Goal: Task Accomplishment & Management: Manage account settings

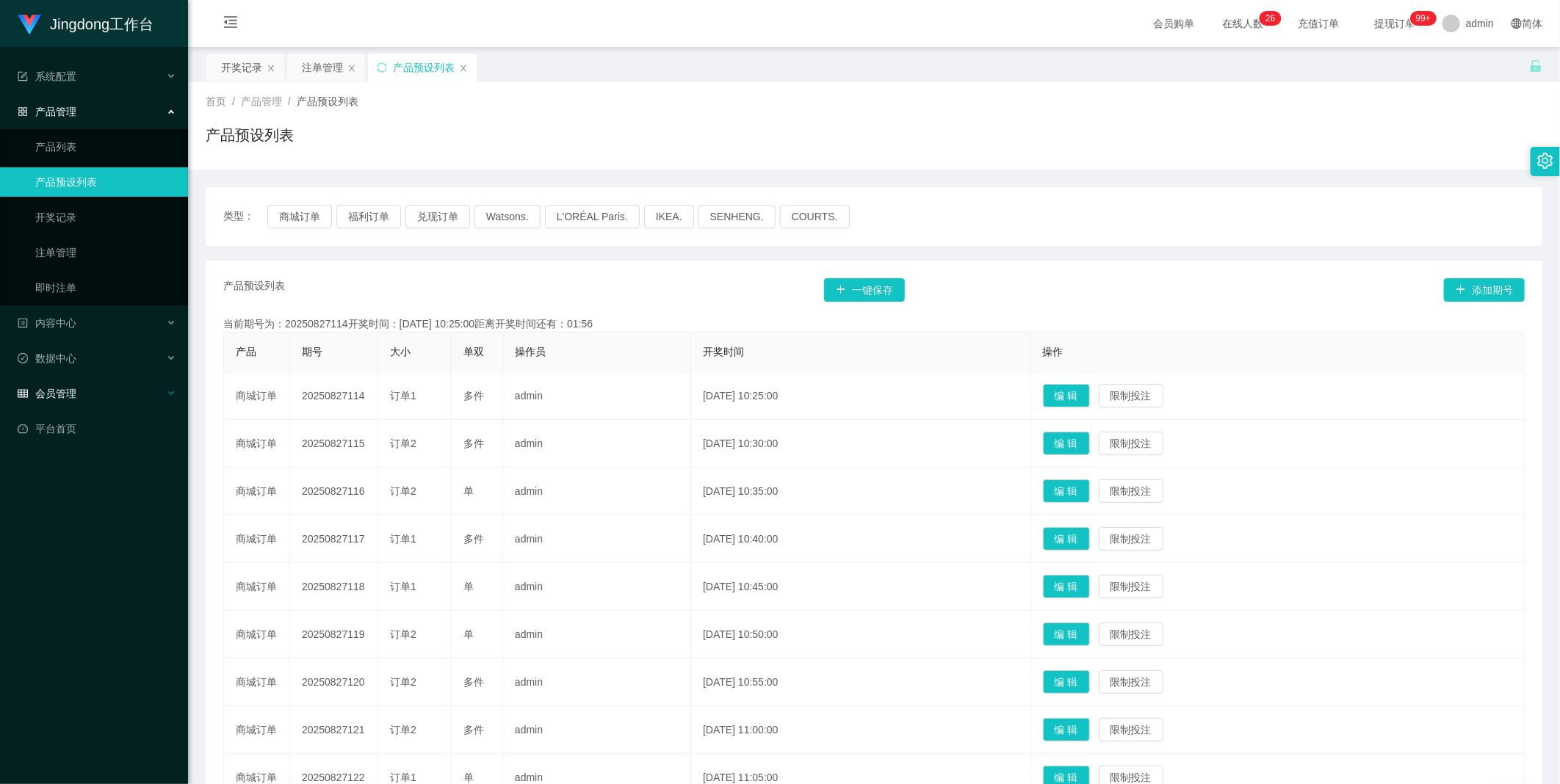
click at [123, 401] on div "会员管理" at bounding box center [94, 393] width 188 height 29
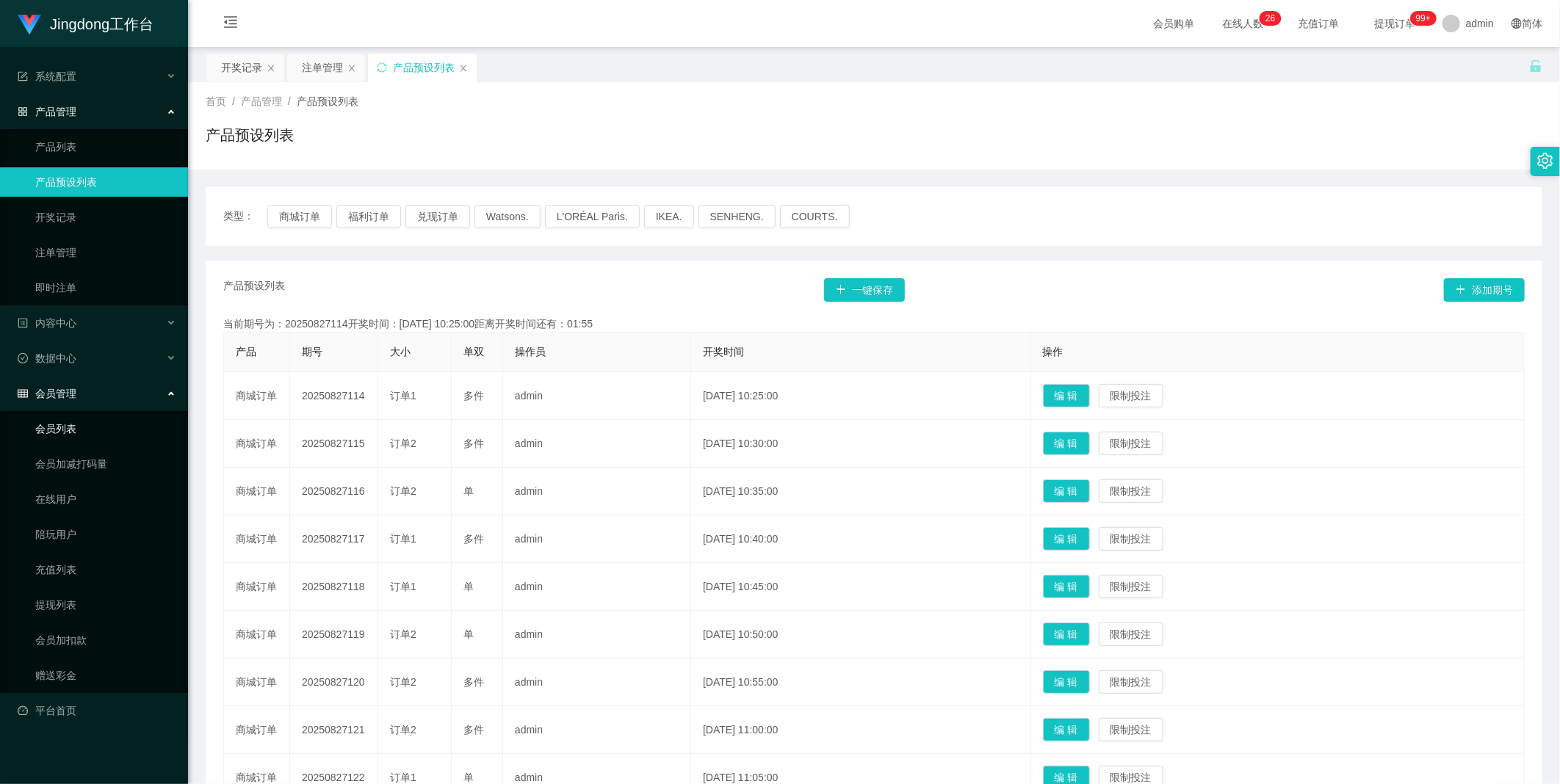
click at [77, 433] on link "会员列表" at bounding box center [105, 428] width 141 height 29
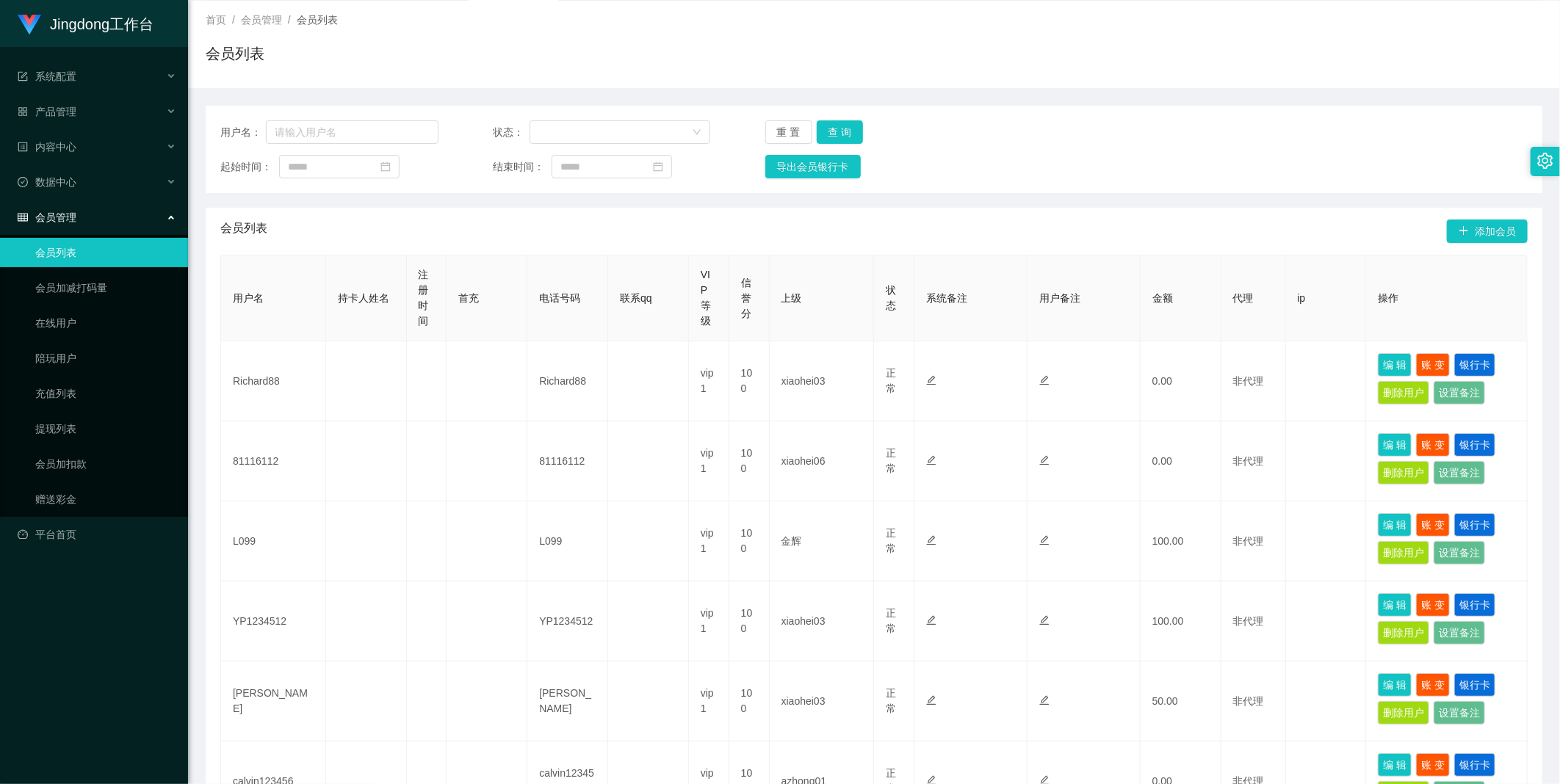
scroll to position [554, 0]
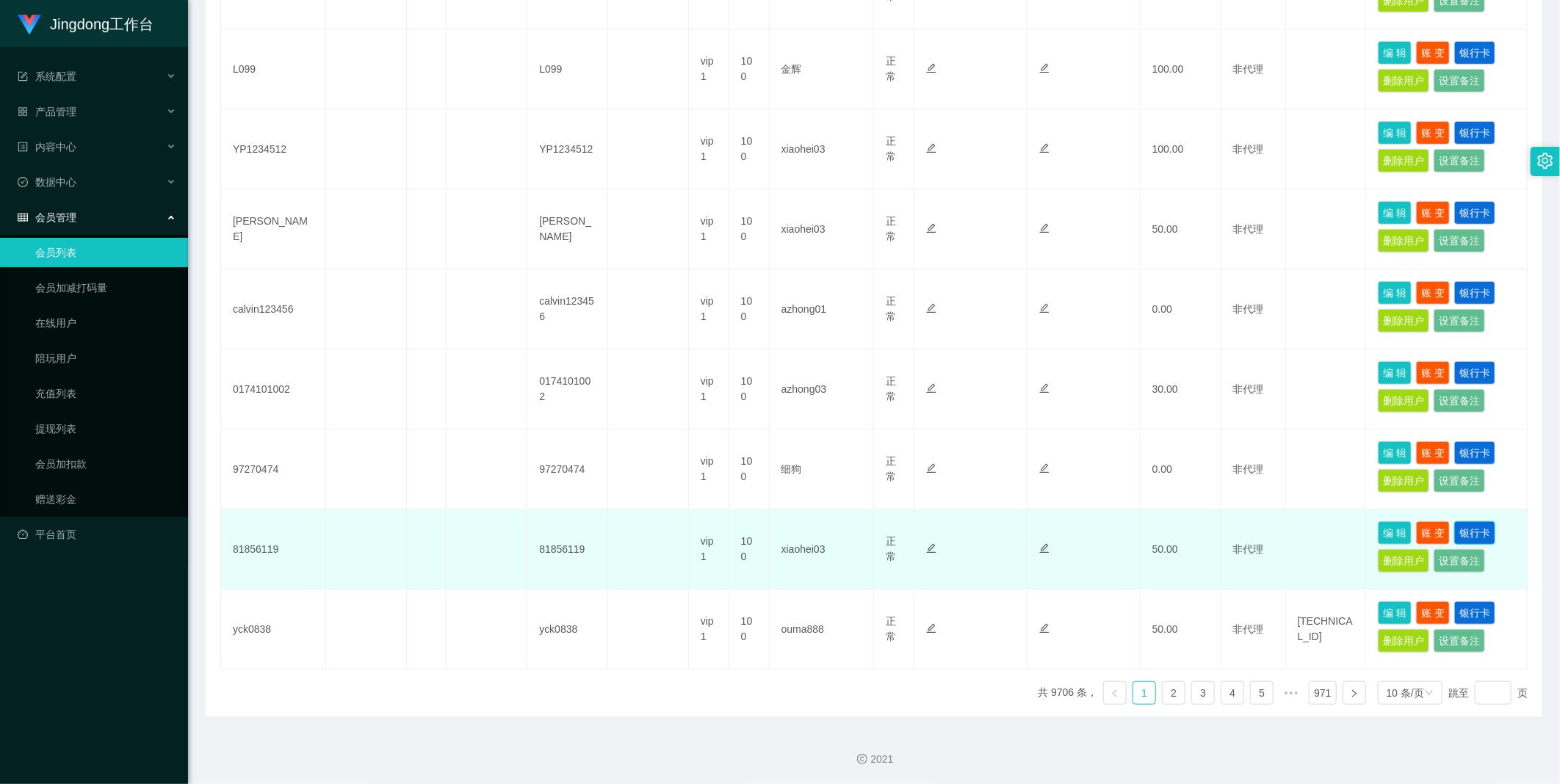
click at [1474, 532] on button "银行卡" at bounding box center [1474, 533] width 41 height 24
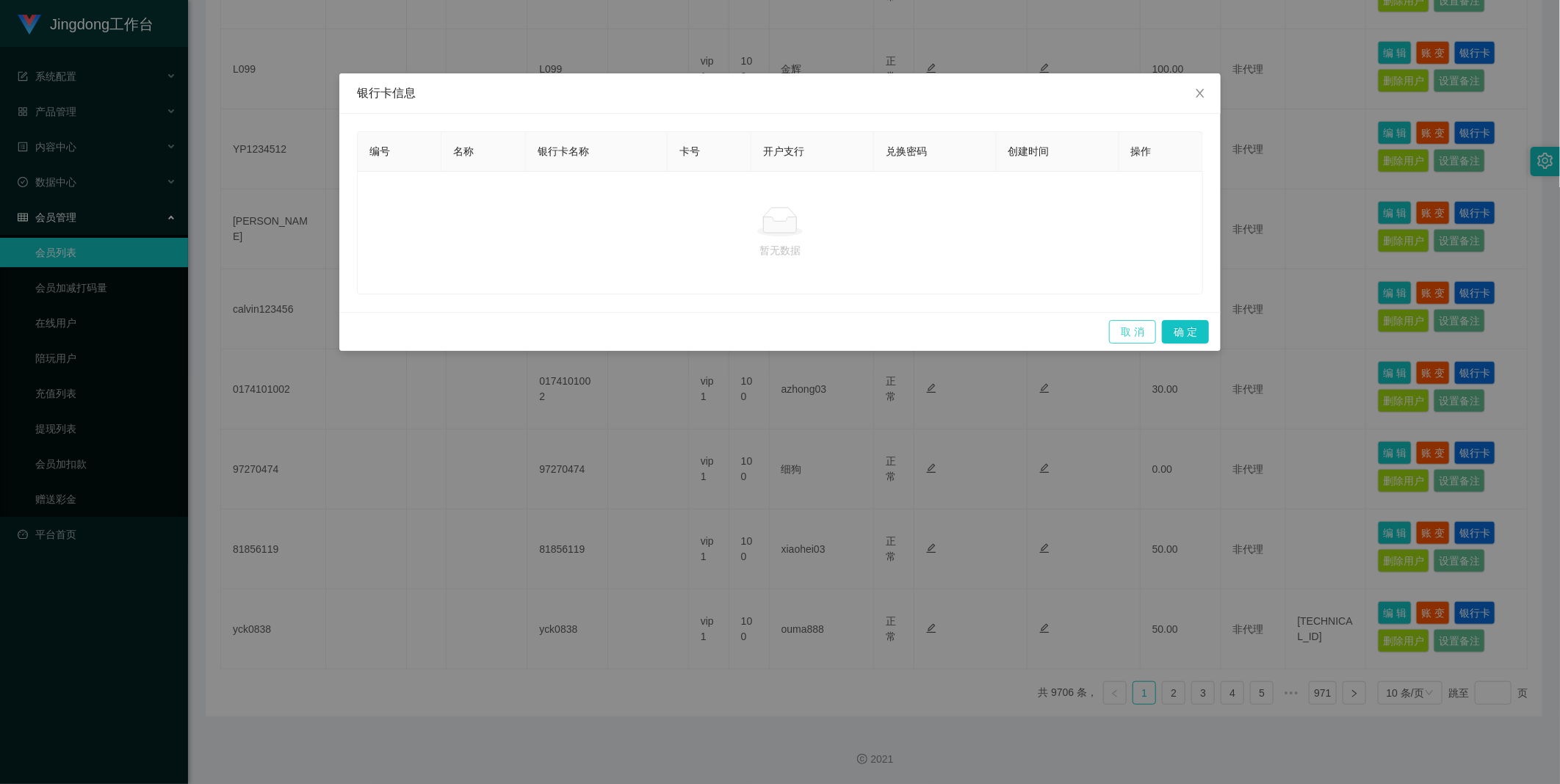
click at [1130, 332] on button "取 消" at bounding box center [1132, 332] width 47 height 24
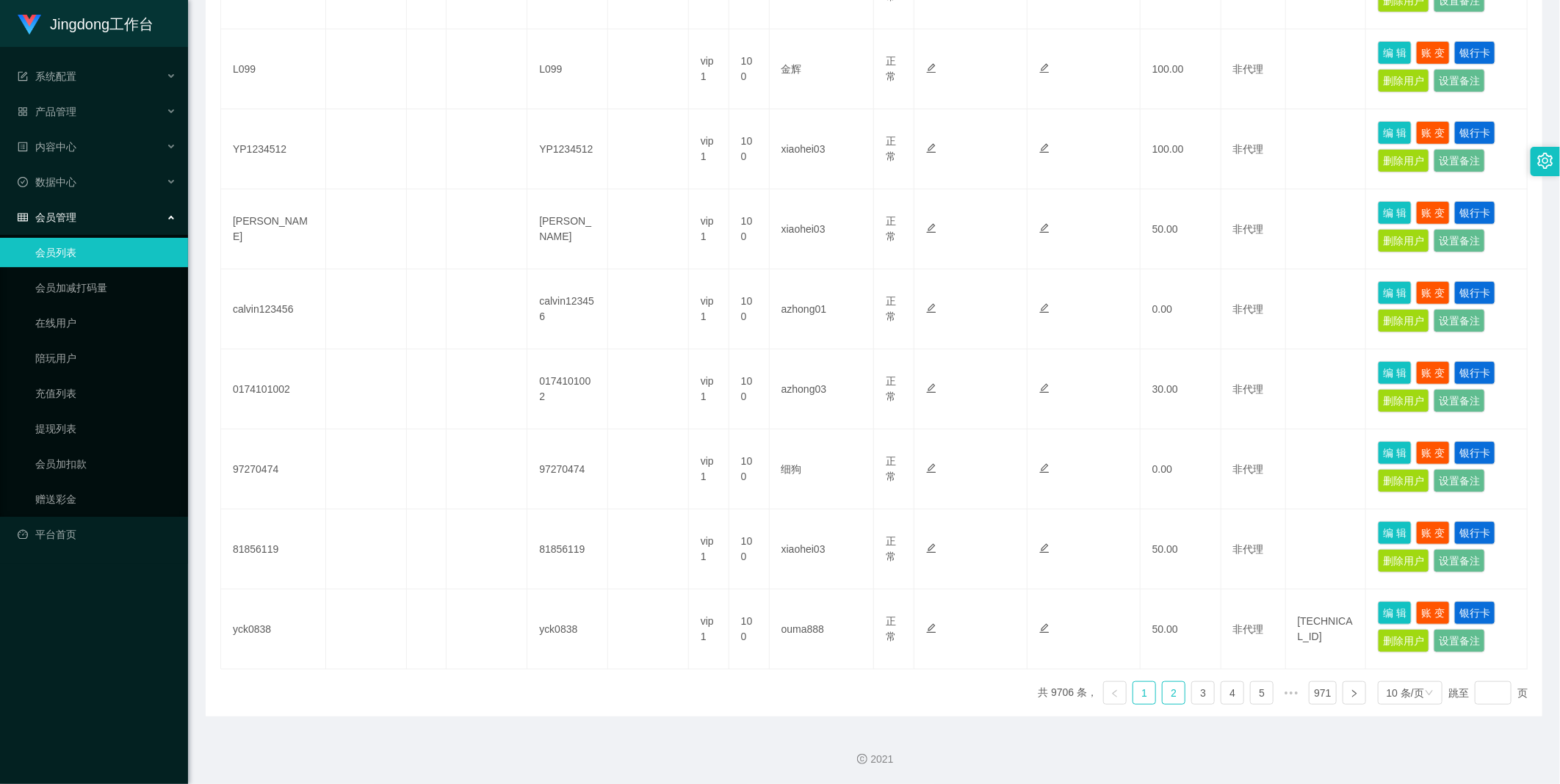
click at [1163, 700] on link "2" at bounding box center [1174, 692] width 22 height 22
click at [1485, 606] on button "银行卡" at bounding box center [1474, 613] width 41 height 24
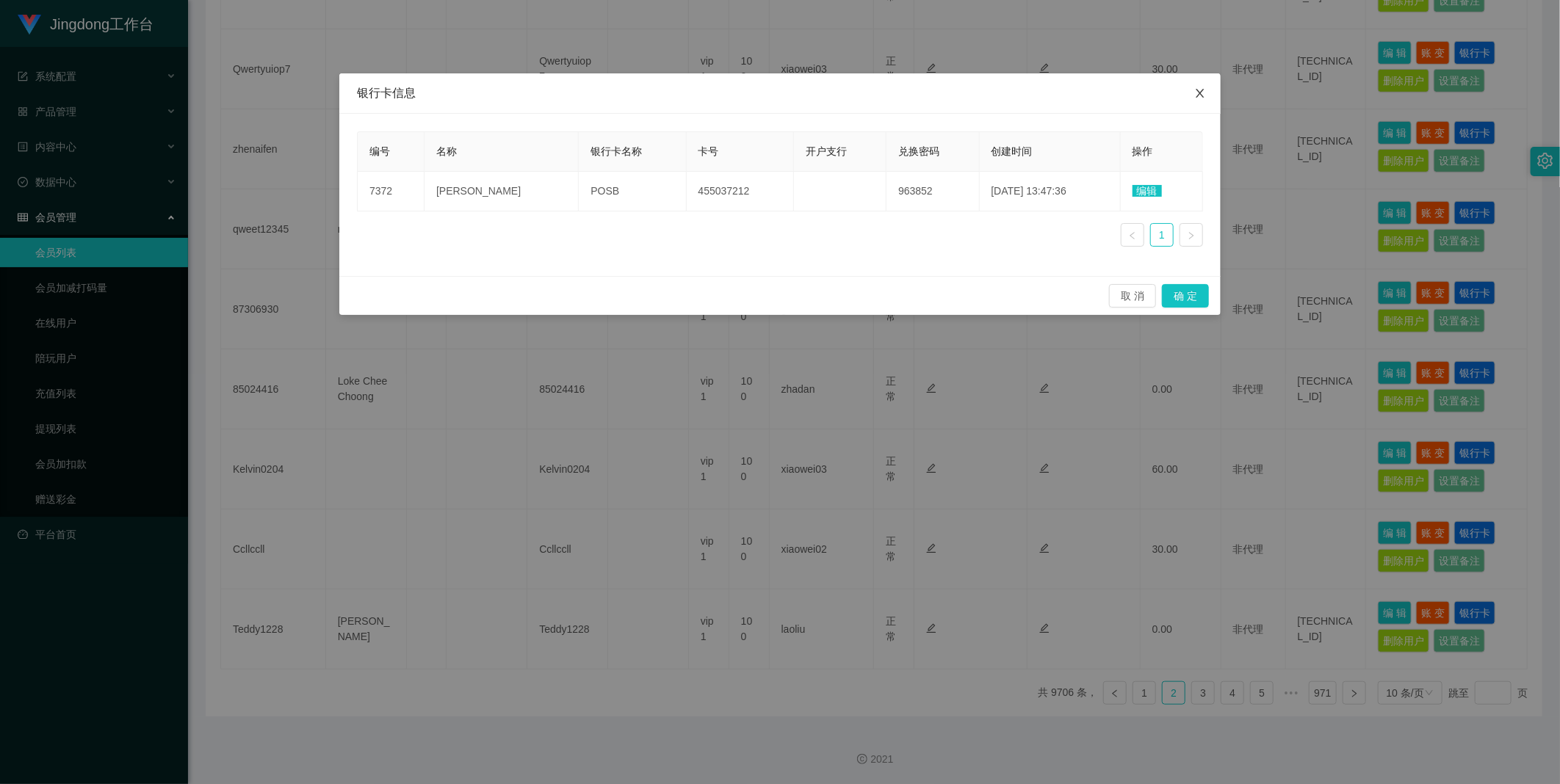
drag, startPoint x: 1209, startPoint y: 99, endPoint x: 1302, endPoint y: 312, distance: 232.4
click at [1209, 101] on span "Close" at bounding box center [1200, 94] width 41 height 41
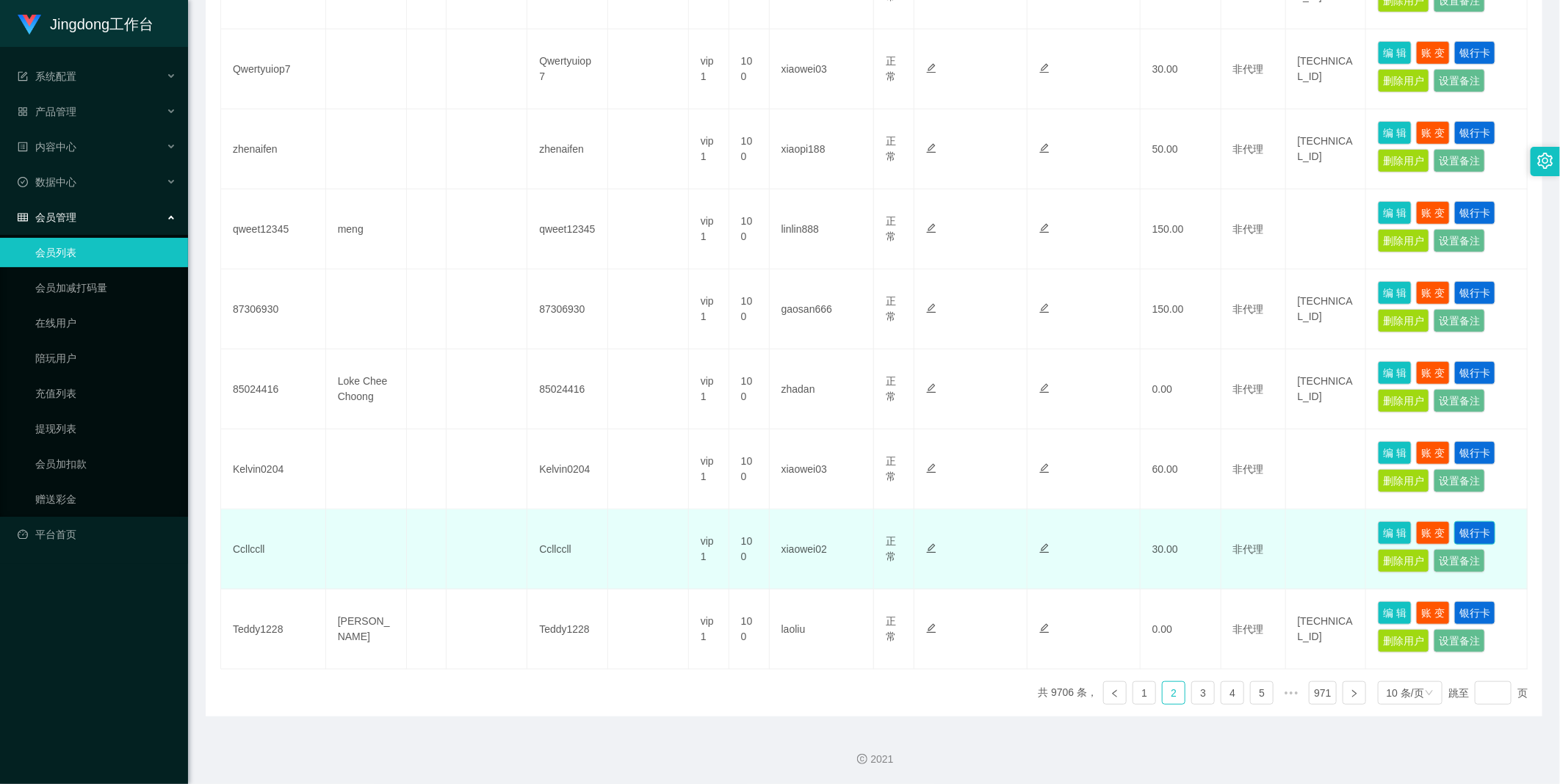
click at [1473, 532] on button "银行卡" at bounding box center [1474, 533] width 41 height 24
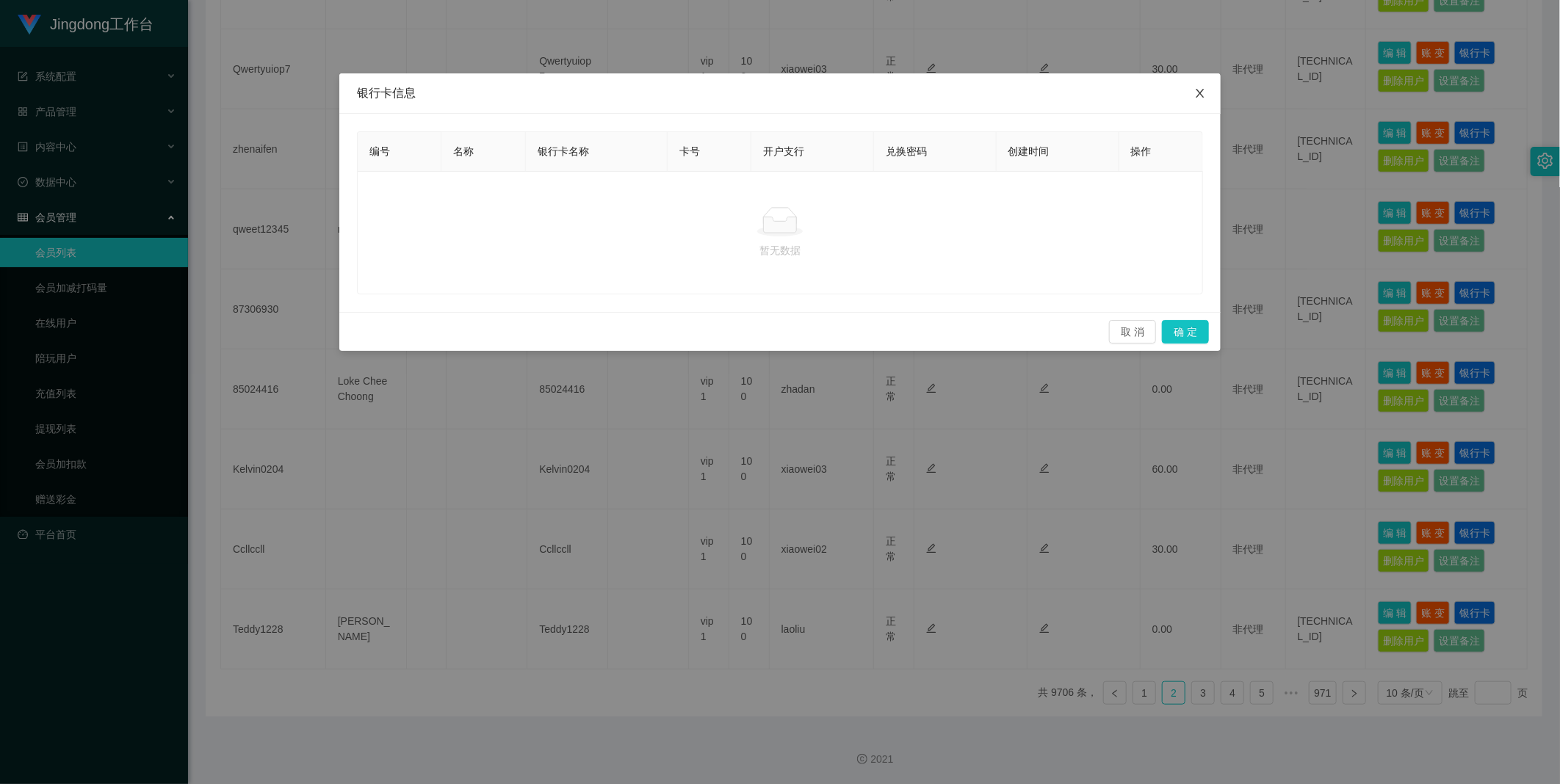
drag, startPoint x: 1196, startPoint y: 93, endPoint x: 1202, endPoint y: 87, distance: 8.5
click at [1197, 93] on icon "图标: close" at bounding box center [1200, 94] width 12 height 12
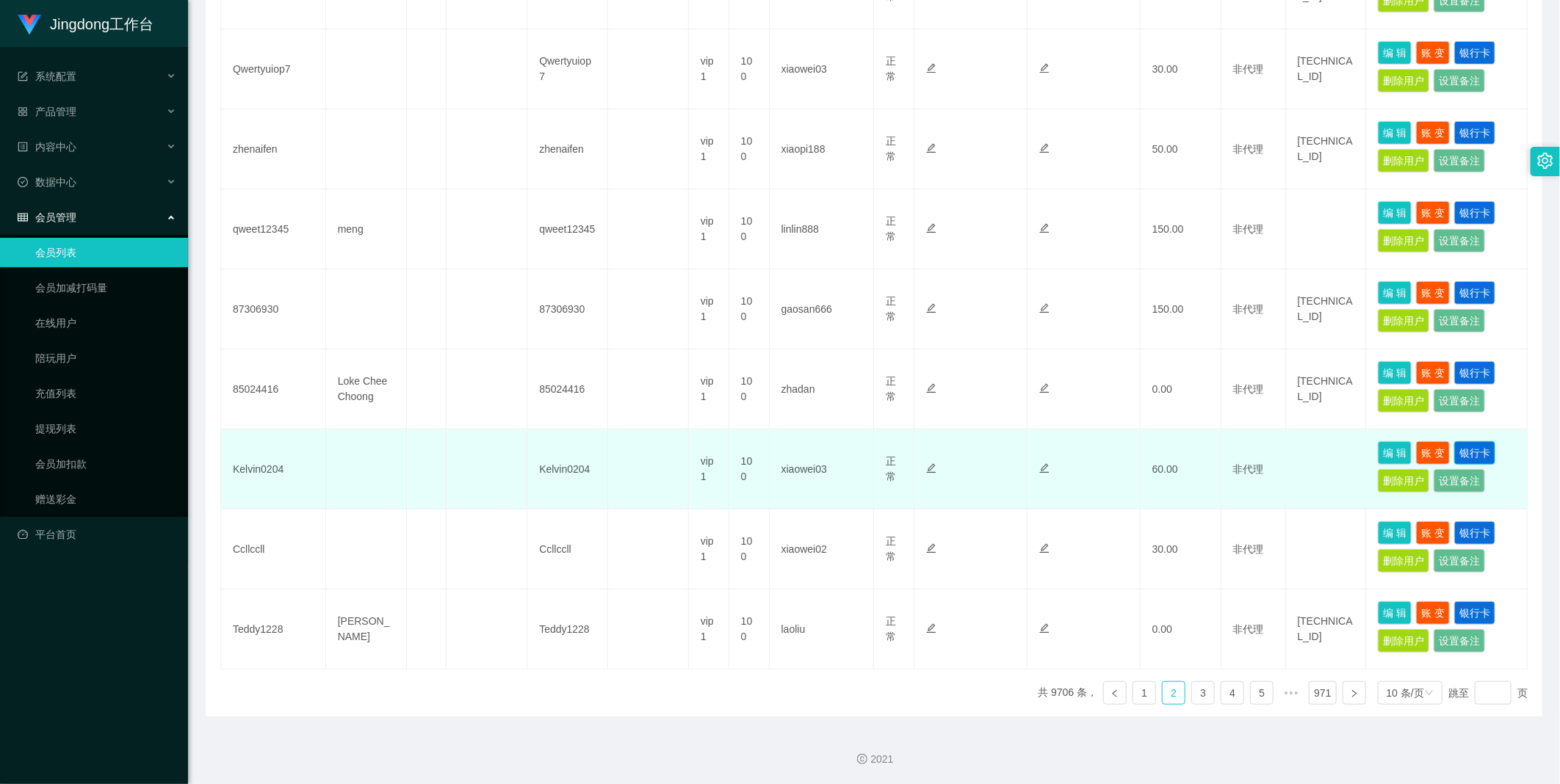
click at [1478, 450] on button "银行卡" at bounding box center [1474, 453] width 41 height 24
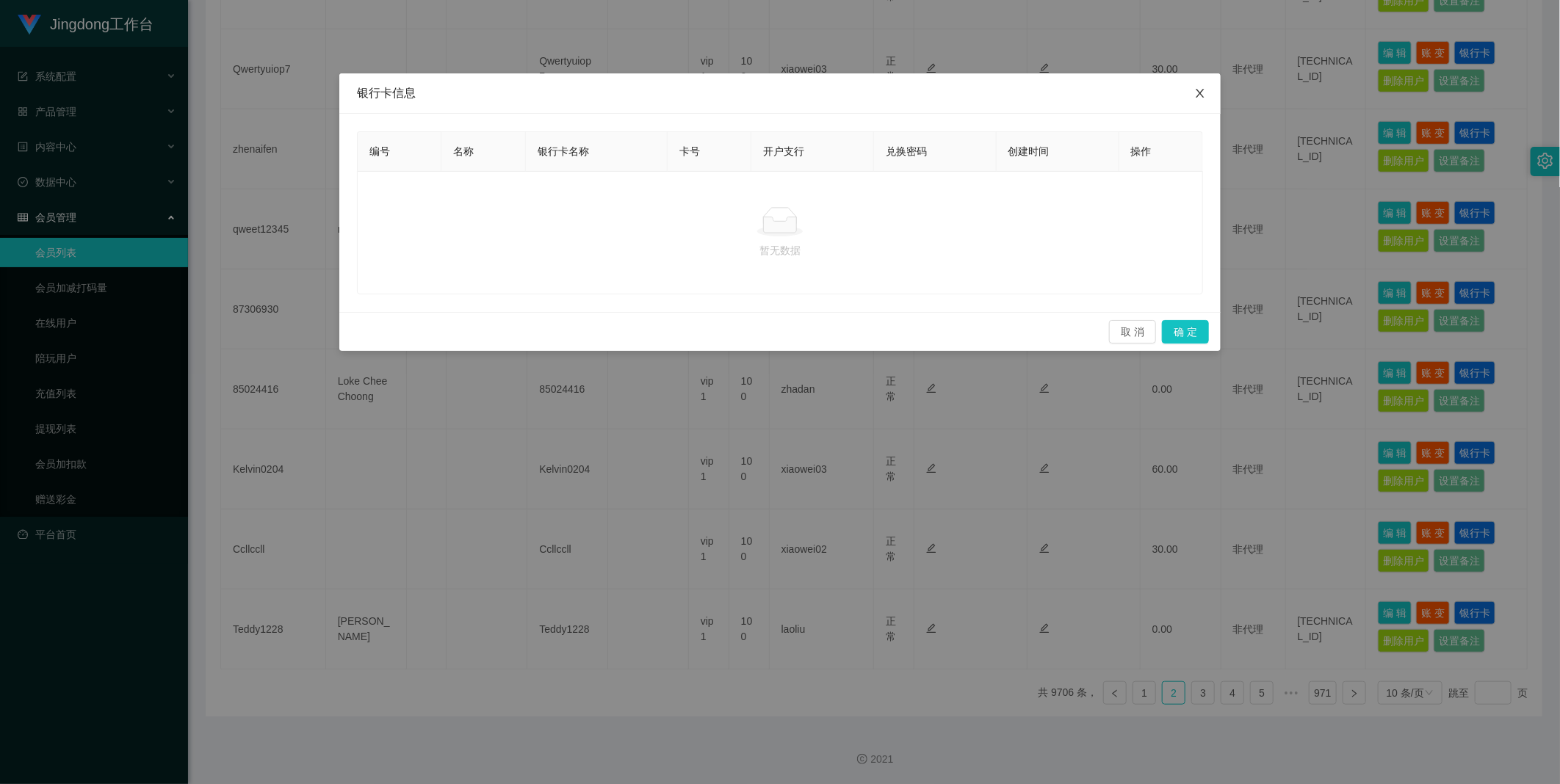
click at [1200, 88] on icon "图标: close" at bounding box center [1200, 94] width 12 height 12
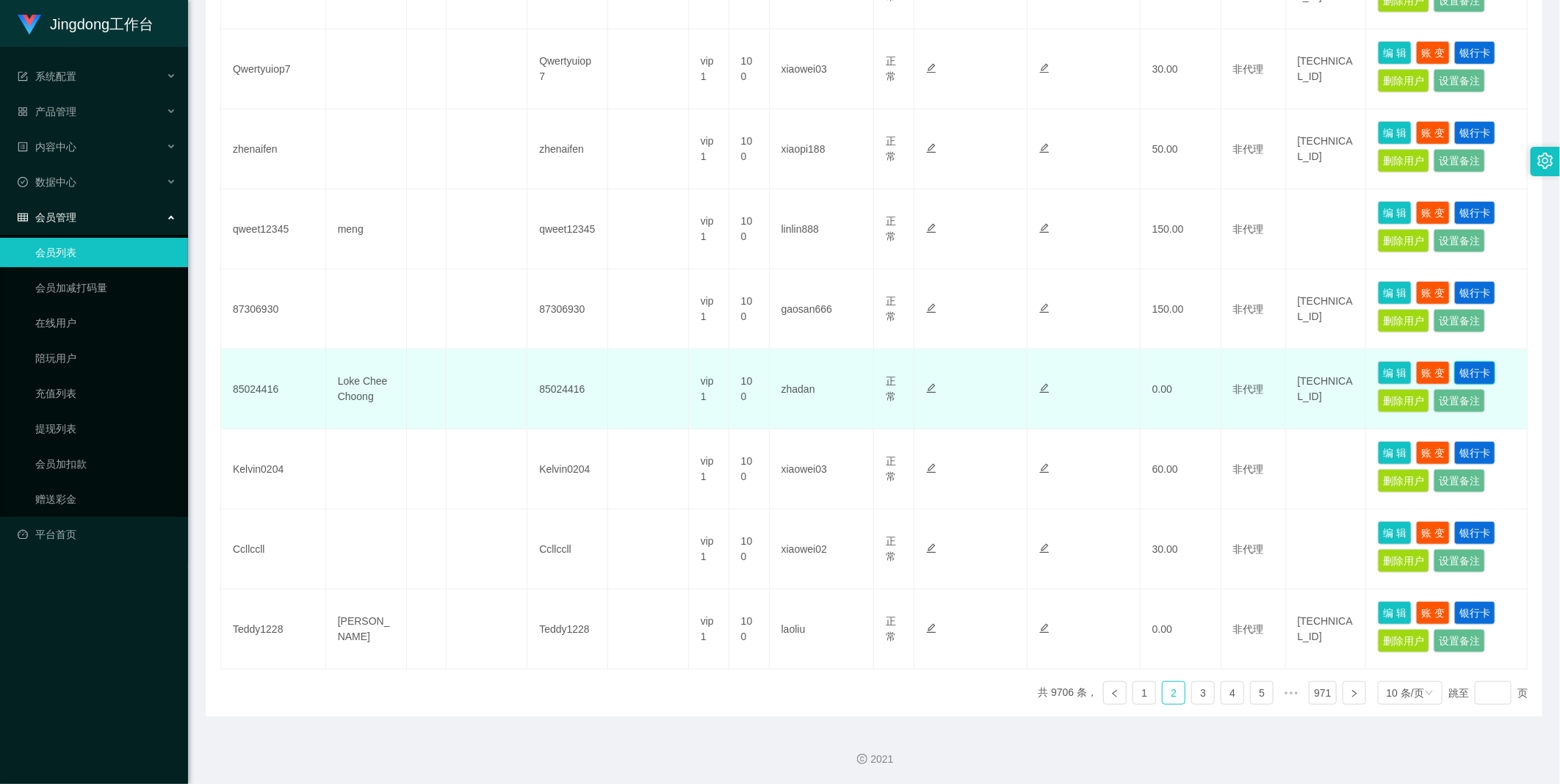
click at [1477, 376] on button "银行卡" at bounding box center [1474, 373] width 41 height 24
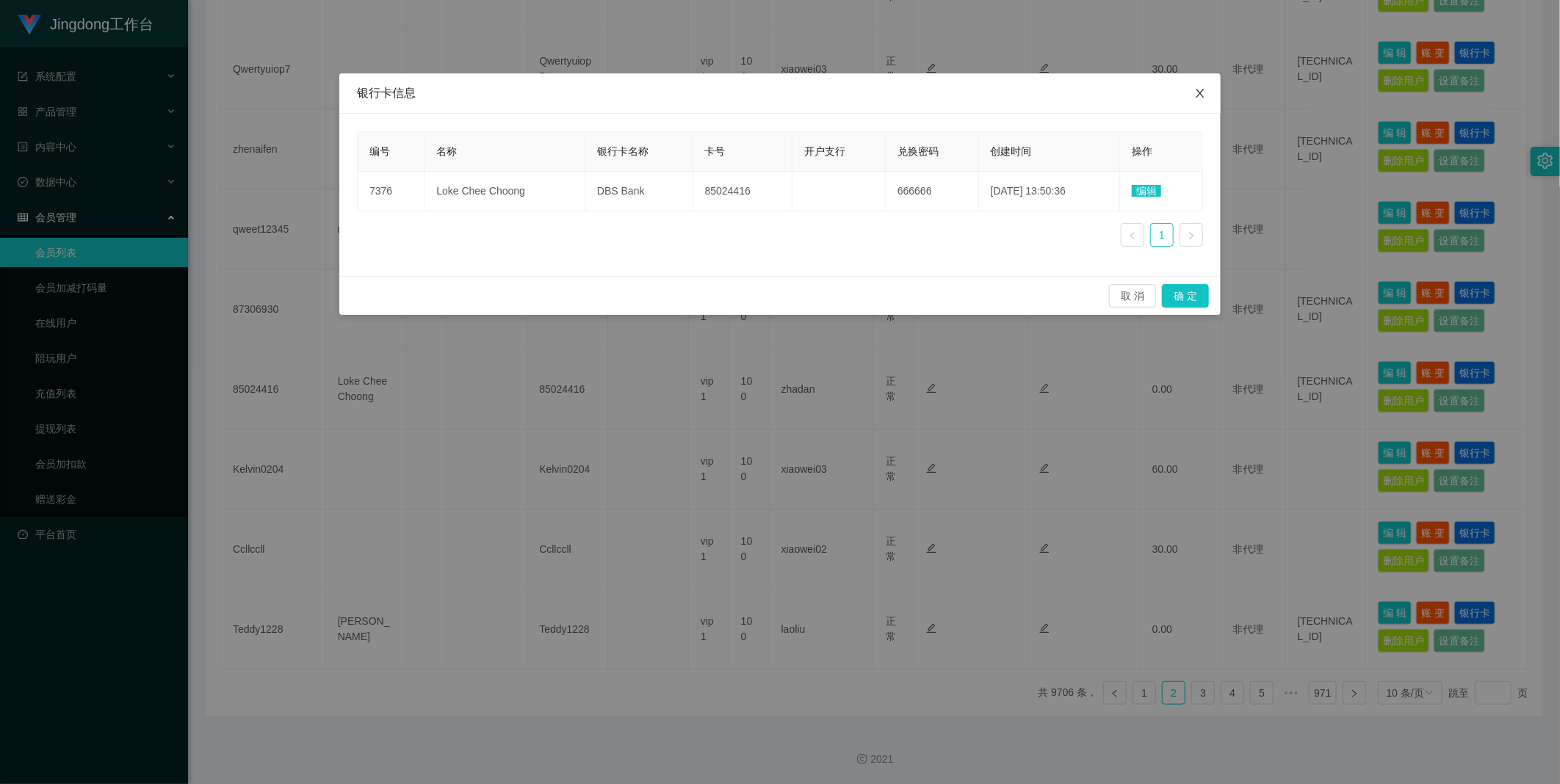
click at [1206, 99] on span "Close" at bounding box center [1200, 94] width 41 height 41
